Goal: Information Seeking & Learning: Check status

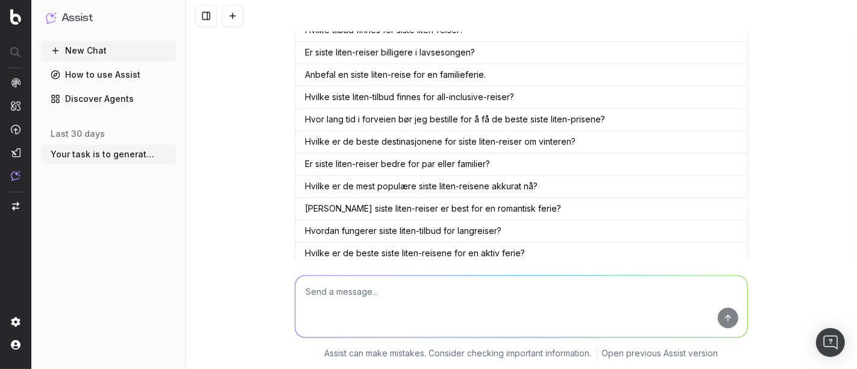
scroll to position [25454, 0]
